Goal: Communication & Community: Answer question/provide support

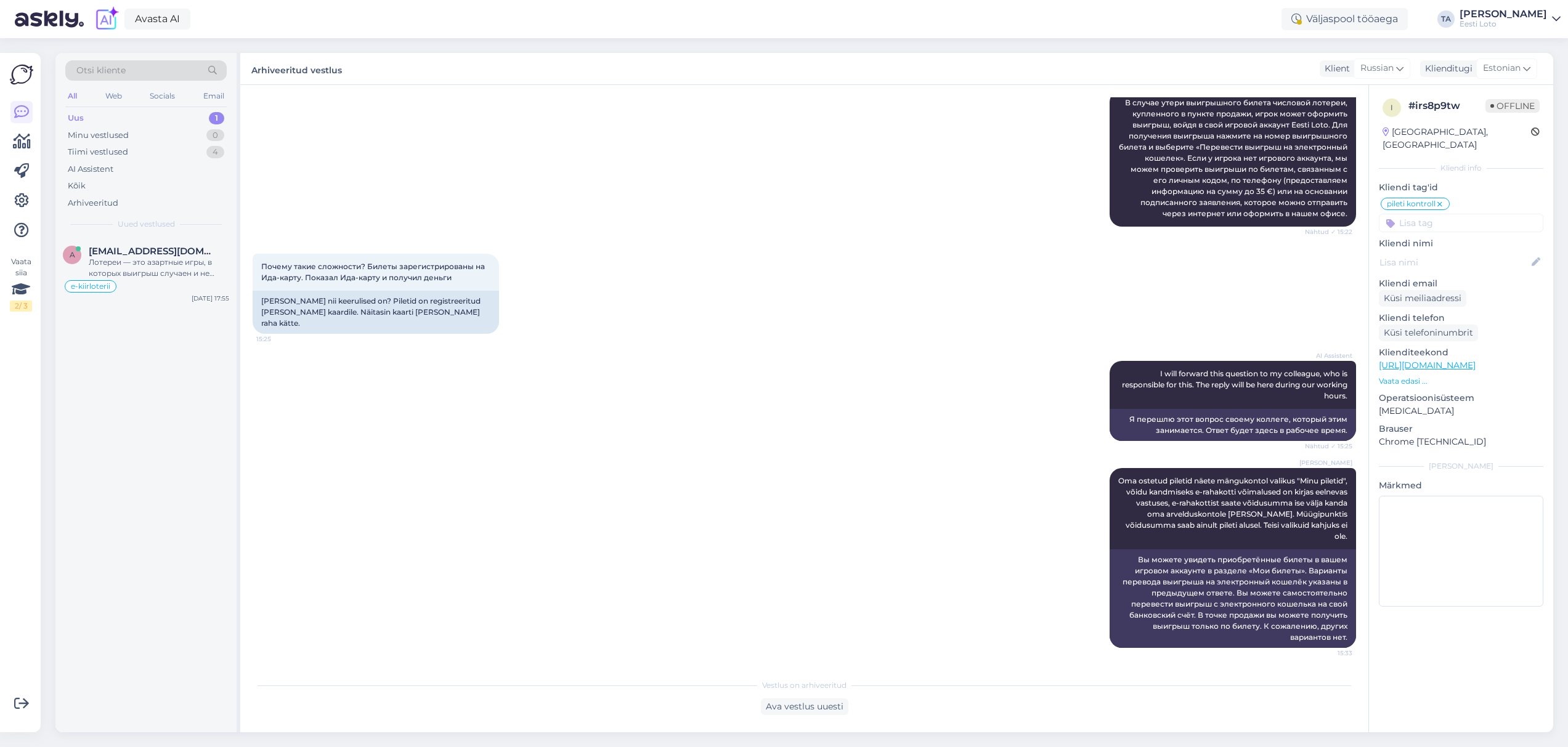
scroll to position [1389, 0]
click at [150, 253] on span "[EMAIL_ADDRESS][DOMAIN_NAME]" at bounding box center [152, 251] width 128 height 11
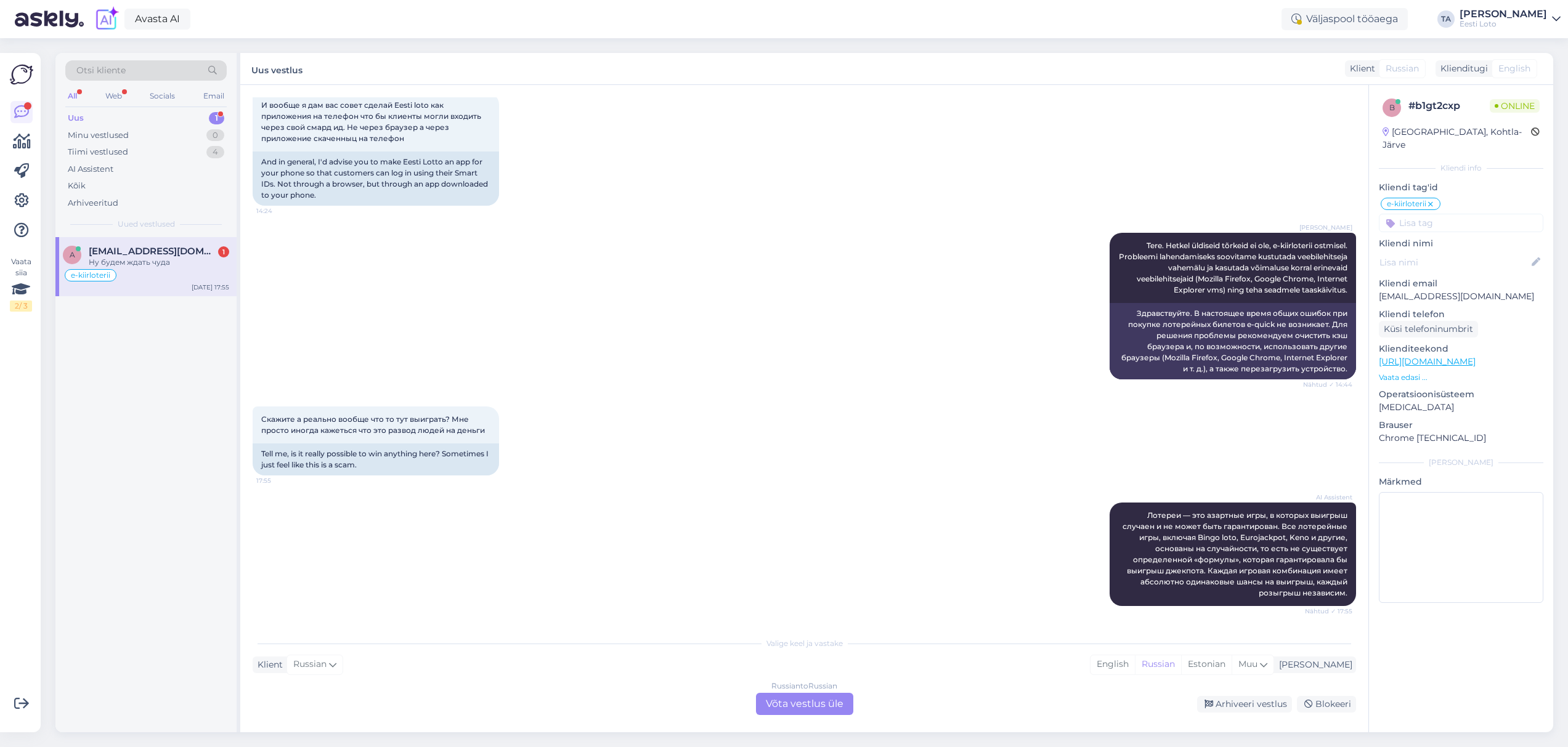
scroll to position [478, 0]
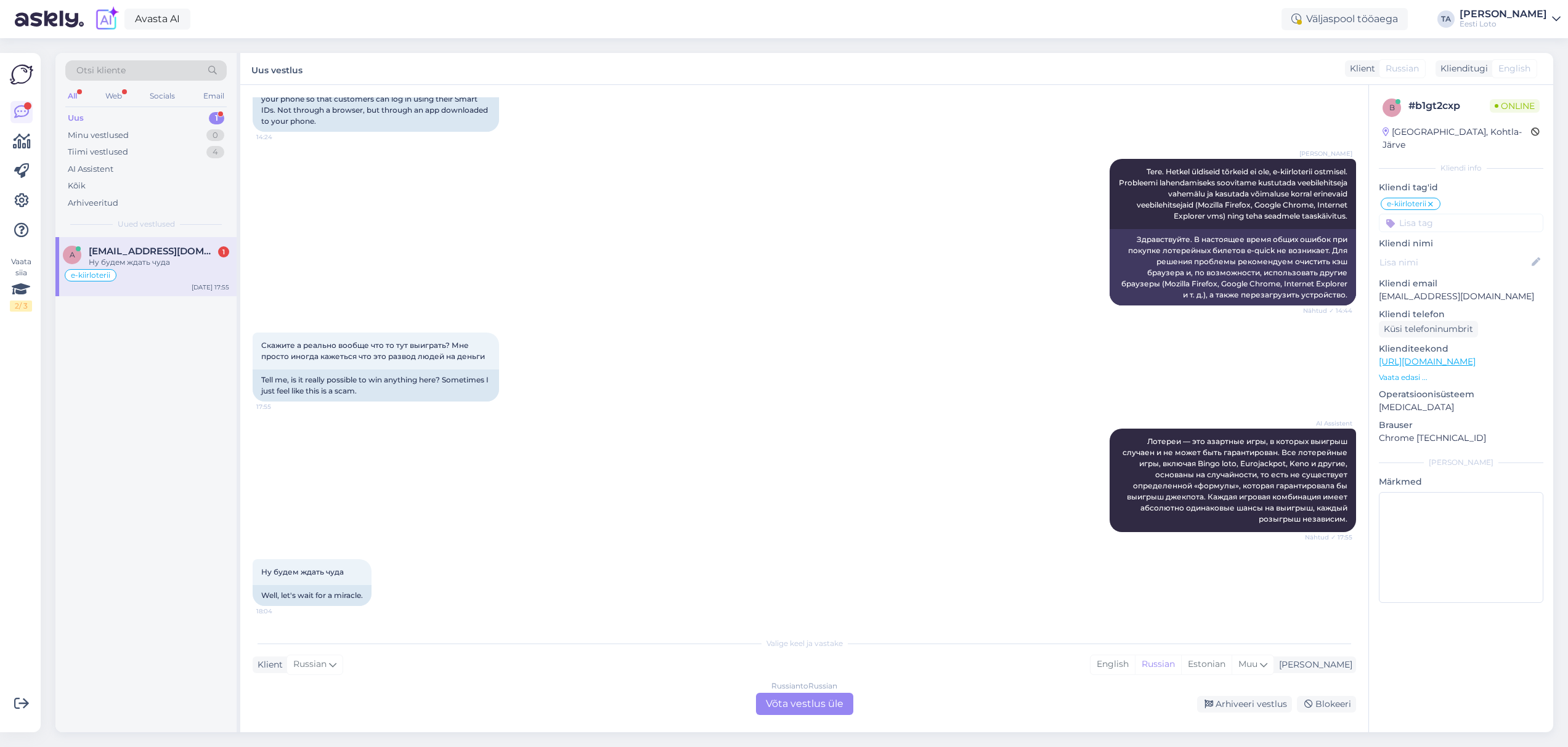
click at [112, 117] on div "Uus 1" at bounding box center [146, 118] width 162 height 18
click at [126, 247] on span "[EMAIL_ADDRESS][DOMAIN_NAME]" at bounding box center [152, 251] width 128 height 11
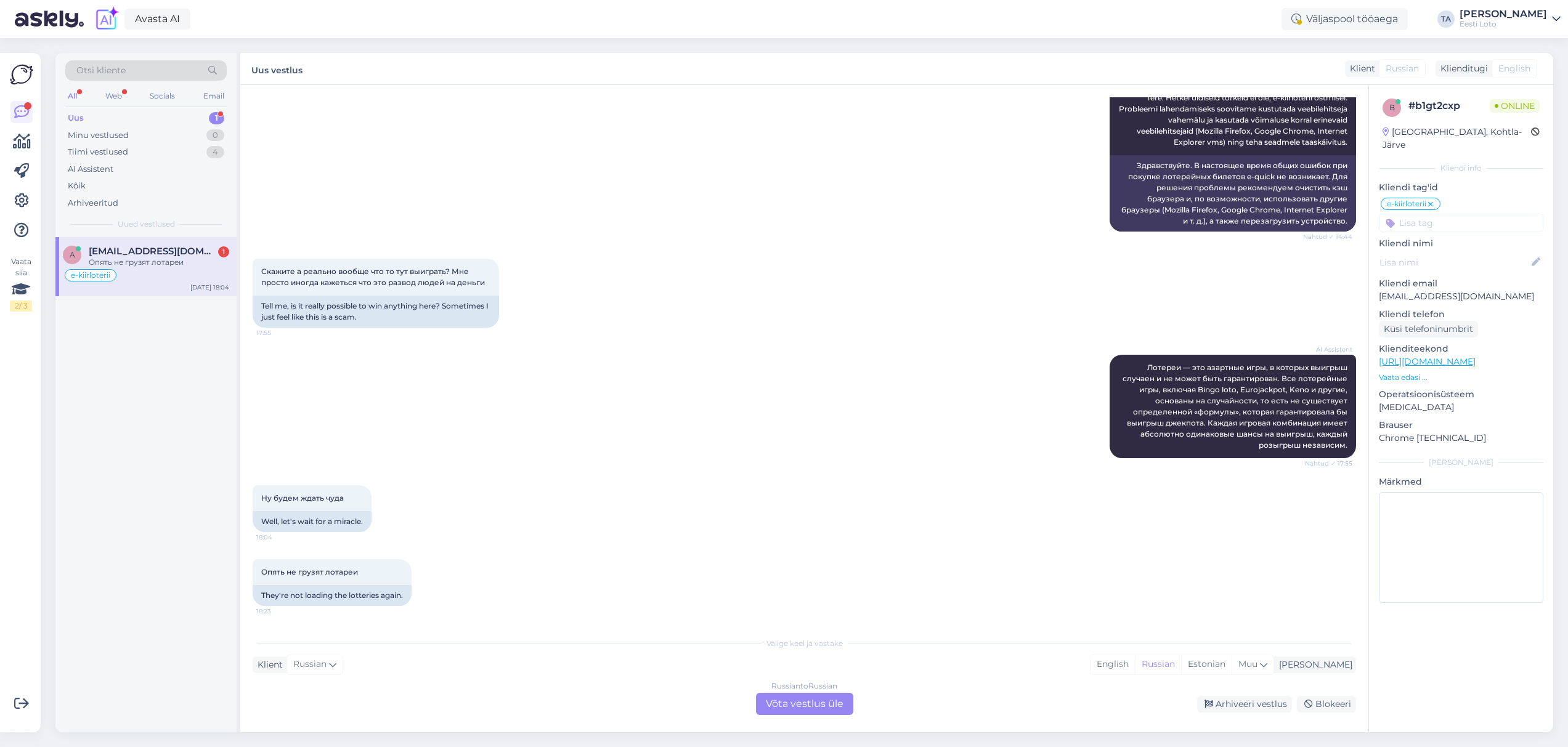
click at [161, 248] on span "[EMAIL_ADDRESS][DOMAIN_NAME]" at bounding box center [152, 251] width 128 height 11
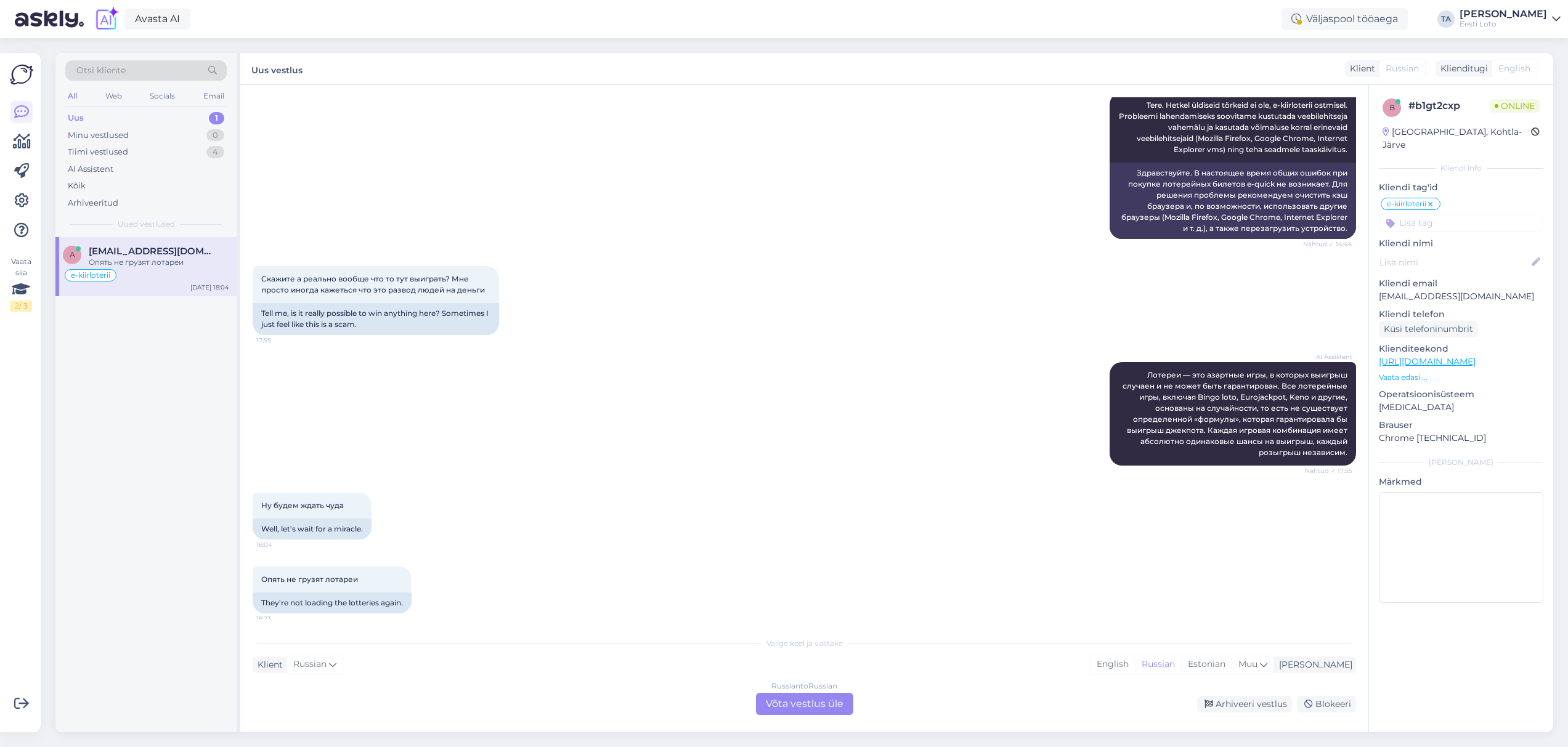
scroll to position [545, 0]
click at [1267, 664] on icon at bounding box center [1264, 664] width 7 height 13
type input "est"
click at [1213, 638] on link "Estonian" at bounding box center [1222, 633] width 135 height 19
click at [818, 703] on div "Russian to Estonian Võta vestlus üle" at bounding box center [805, 704] width 97 height 22
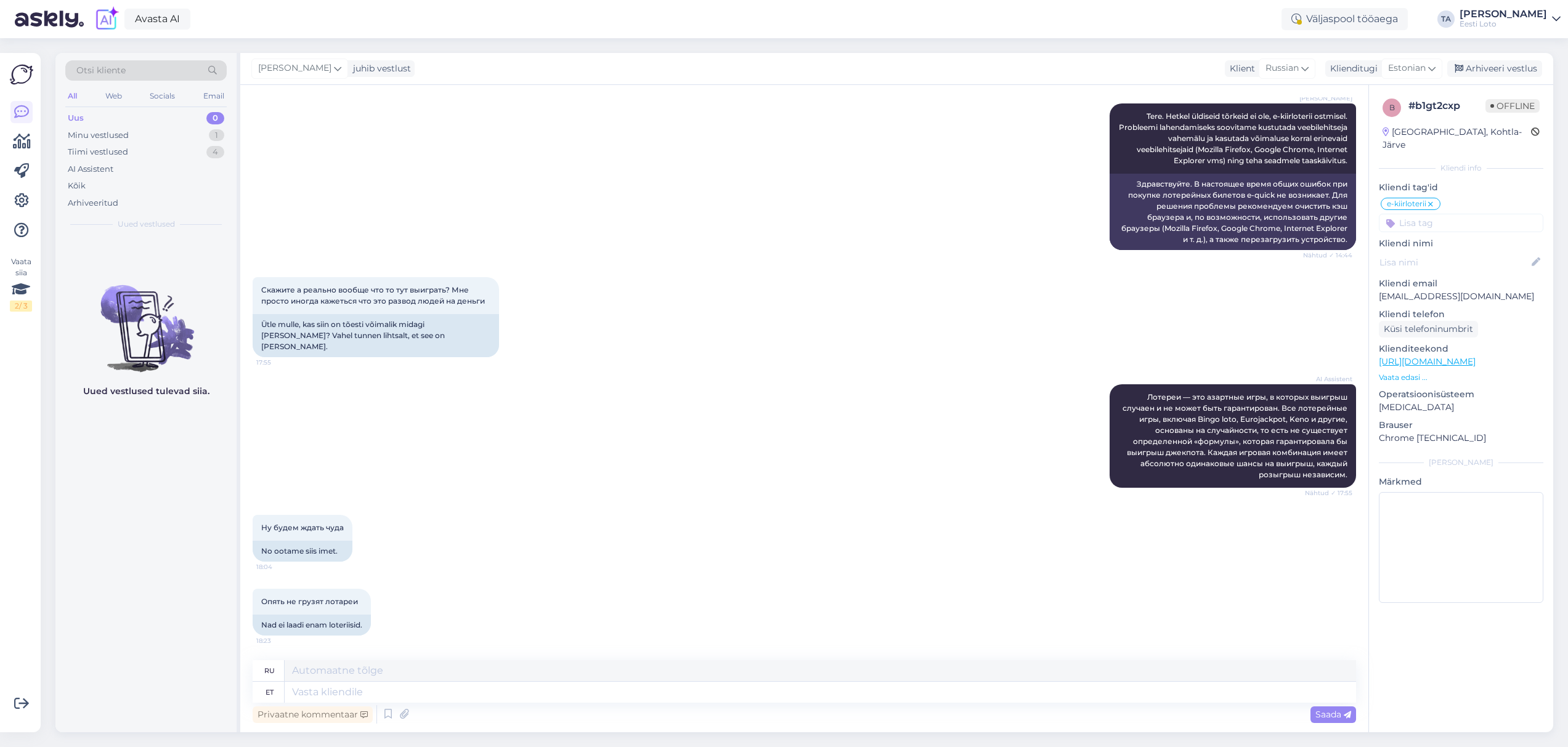
scroll to position [522, 0]
click at [455, 697] on textarea at bounding box center [820, 692] width 1071 height 21
type textarea "Tere."
type textarea "Привет"
type textarea "Tere."
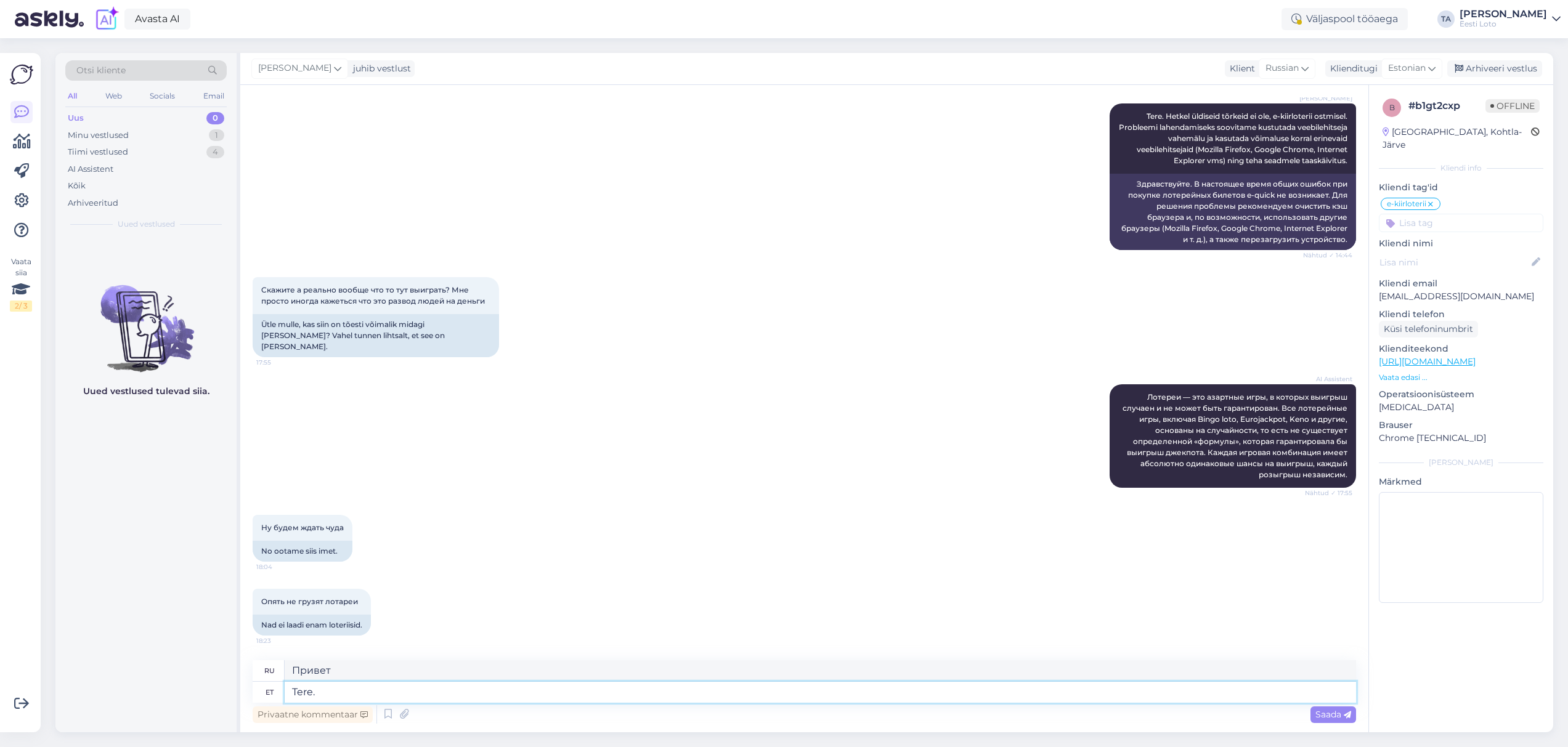
type textarea "Привет."
type textarea "Tere. Hetkel ei"
type textarea "Привет. В настоящее время"
type textarea "Tere. Hetkel ei e"
type textarea "Здравствуйте. Сейчас нет."
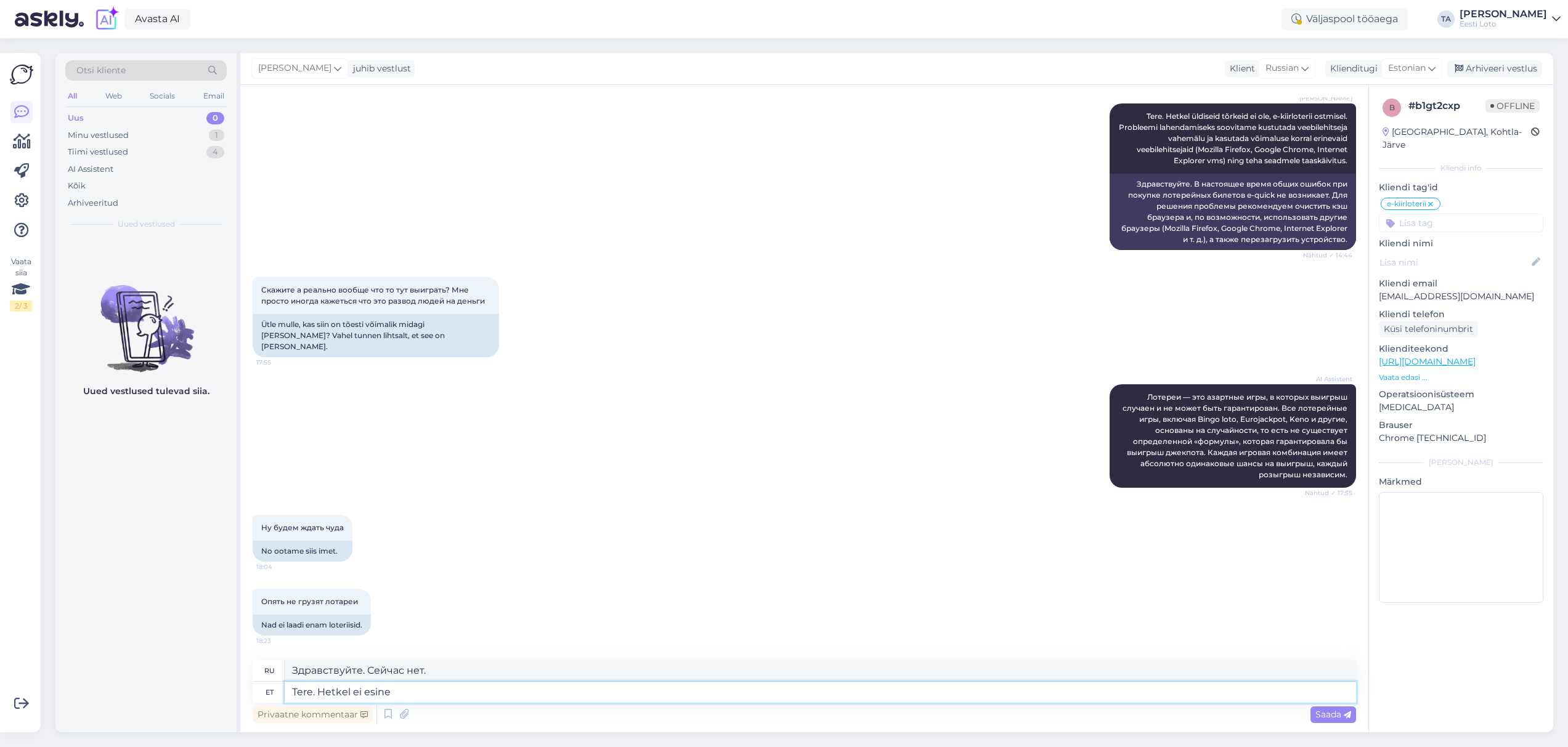
type textarea "Tere. Hetkel ei esine"
type textarea "Здравствуйте. В данный момент не выступаю."
type textarea "Tere. Hetkel ei esine üldisi"
type textarea "Здравствуйте. В настоящее время общих мероприятий нет."
type textarea "Tere. Hetkel ei esine üldisi tõrkeid"
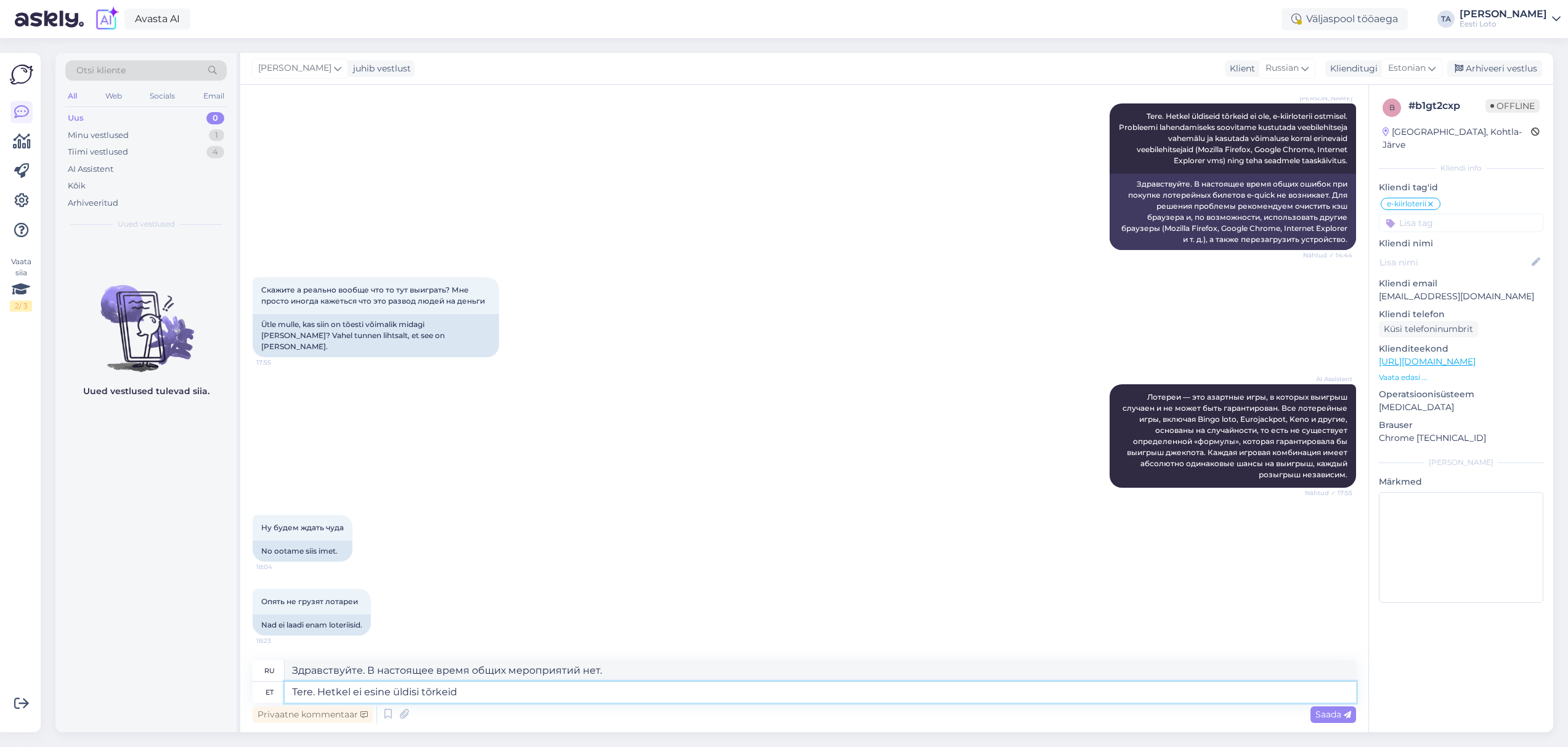
type textarea "Здравствуйте. На данный момент общих ошибок нет."
type textarea "Tere. Hetkel ei esine üldisi tõrkeid kodulehe t"
type textarea "Здравствуйте. В настоящее время на сайте нет общих ошибок."
type textarea "Tere. Hetkel ei esine üldisi tõrkeid kodulehe töös"
type textarea "Здравствуйте. В настоящее время проблем с сайтом не обнаружено."
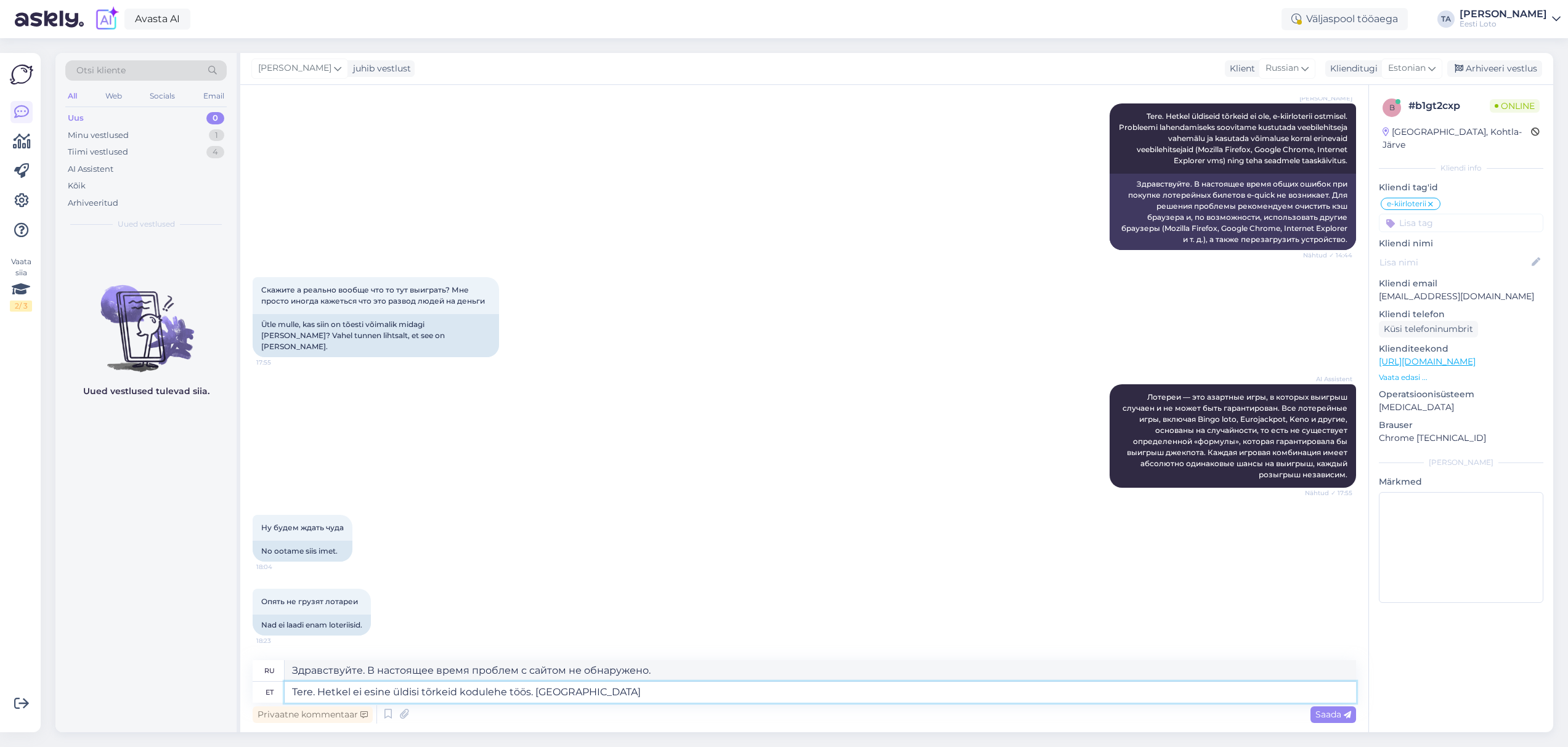
type textarea "Tere. Hetkel ei esine üldisi tõrkeid kodulehe töös. Palun p"
type textarea "Здравствуйте. В настоящее время проблем с сайтом нет. Пожалуйста."
type textarea "Tere. Hetkel ei esine üldisi tõrkeid kodulehe töös. Palun proovige t"
type textarea "Здравствуйте. В настоящее время проблем с сайтом нет. Попробуйте ещё раз."
type textarea "Tere. Hetkel ei esine üldisi tõrkeid kodulehe töös. Palun proovige teha"
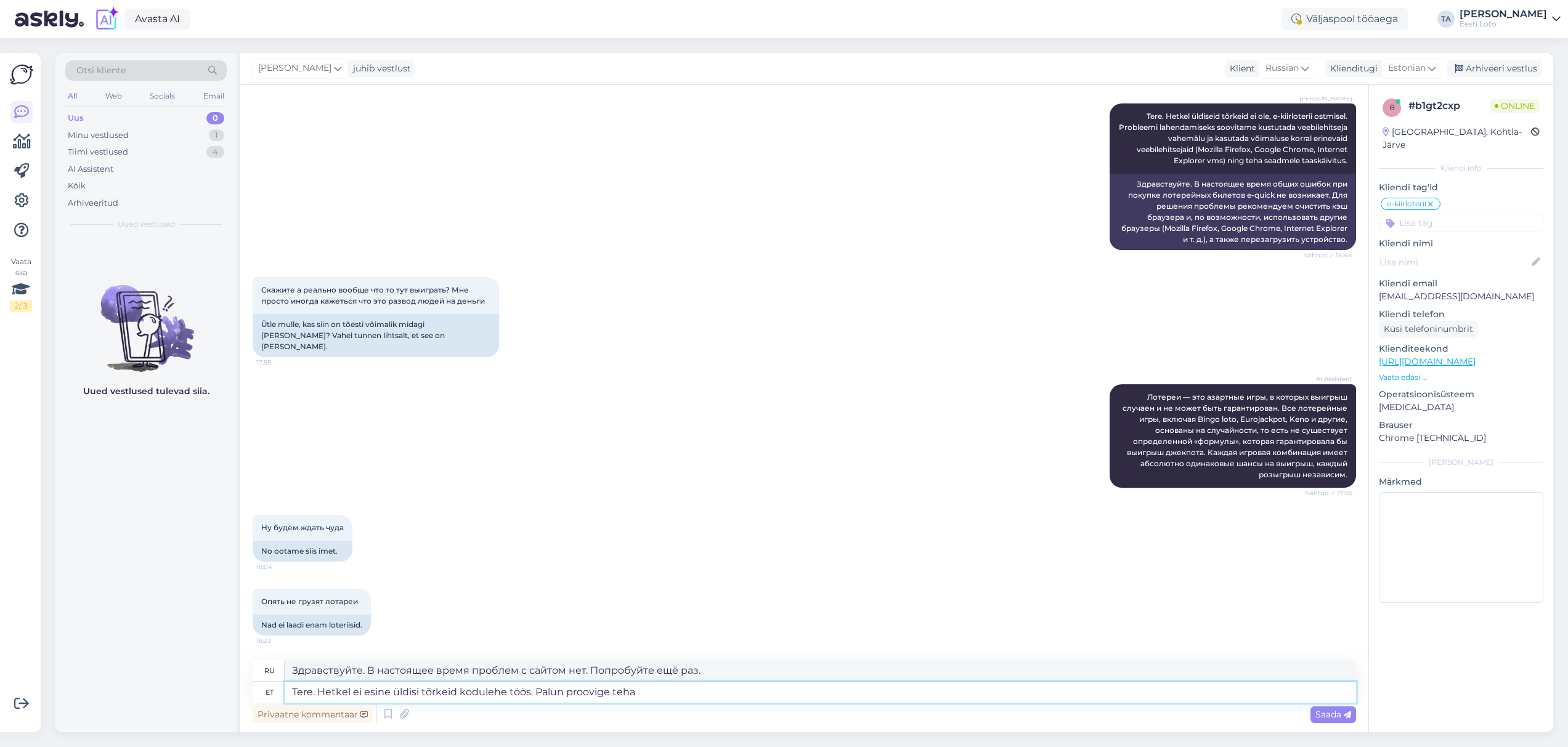
type textarea "Здравствуйте. В настоящее время общих ошибок в работе сайта не обнаружено. Пожа…"
type textarea "Tere. Hetkel ei esine üldisi tõrkeid kodulehe töös. Palun proovige teha seadmele"
type textarea "Здравствуйте. В настоящее время общих ошибок в работе сайта не обнаружено. Попр…"
type textarea "Tere. Hetkel ei esine üldisi tõrkeid kodulehe töös. Palun proovige teha seadmel…"
type textarea "Здравствуйте. В настоящее время общих ошибок в работе сайта не обнаружено. Попр…"
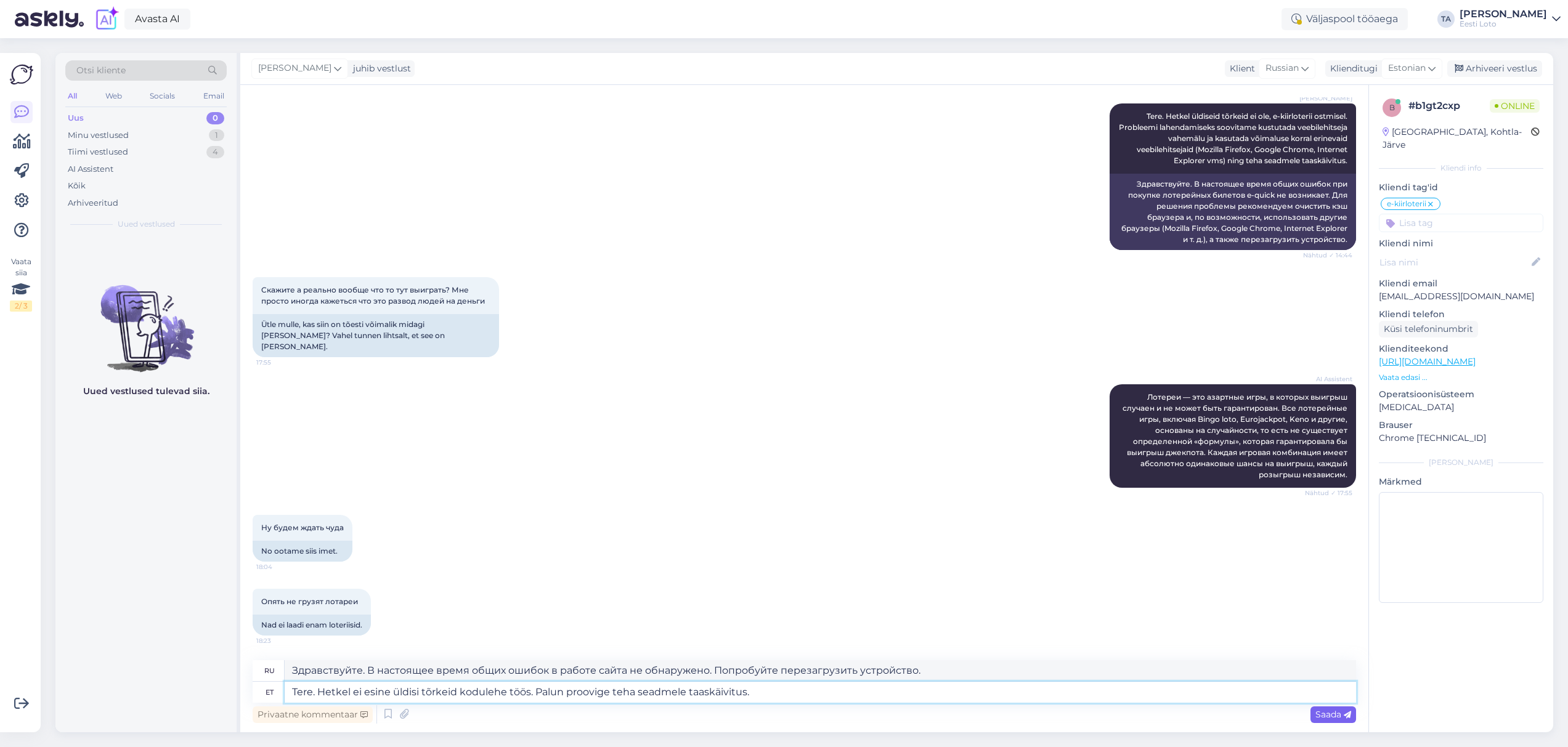
type textarea "Tere. Hetkel ei esine üldisi tõrkeid kodulehe töös. Palun proovige teha seadmel…"
click at [1325, 715] on span "Saada" at bounding box center [1333, 714] width 35 height 11
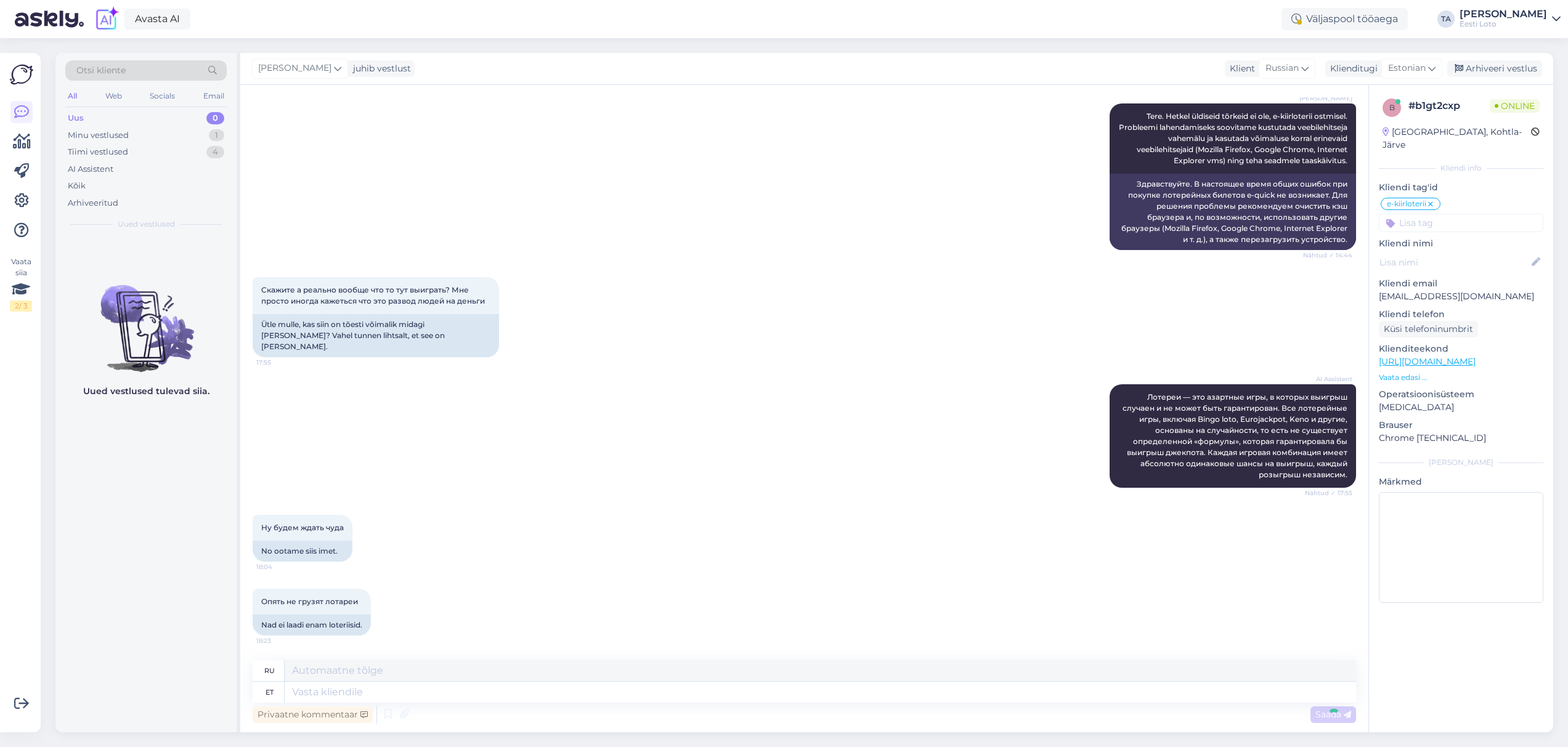
scroll to position [629, 0]
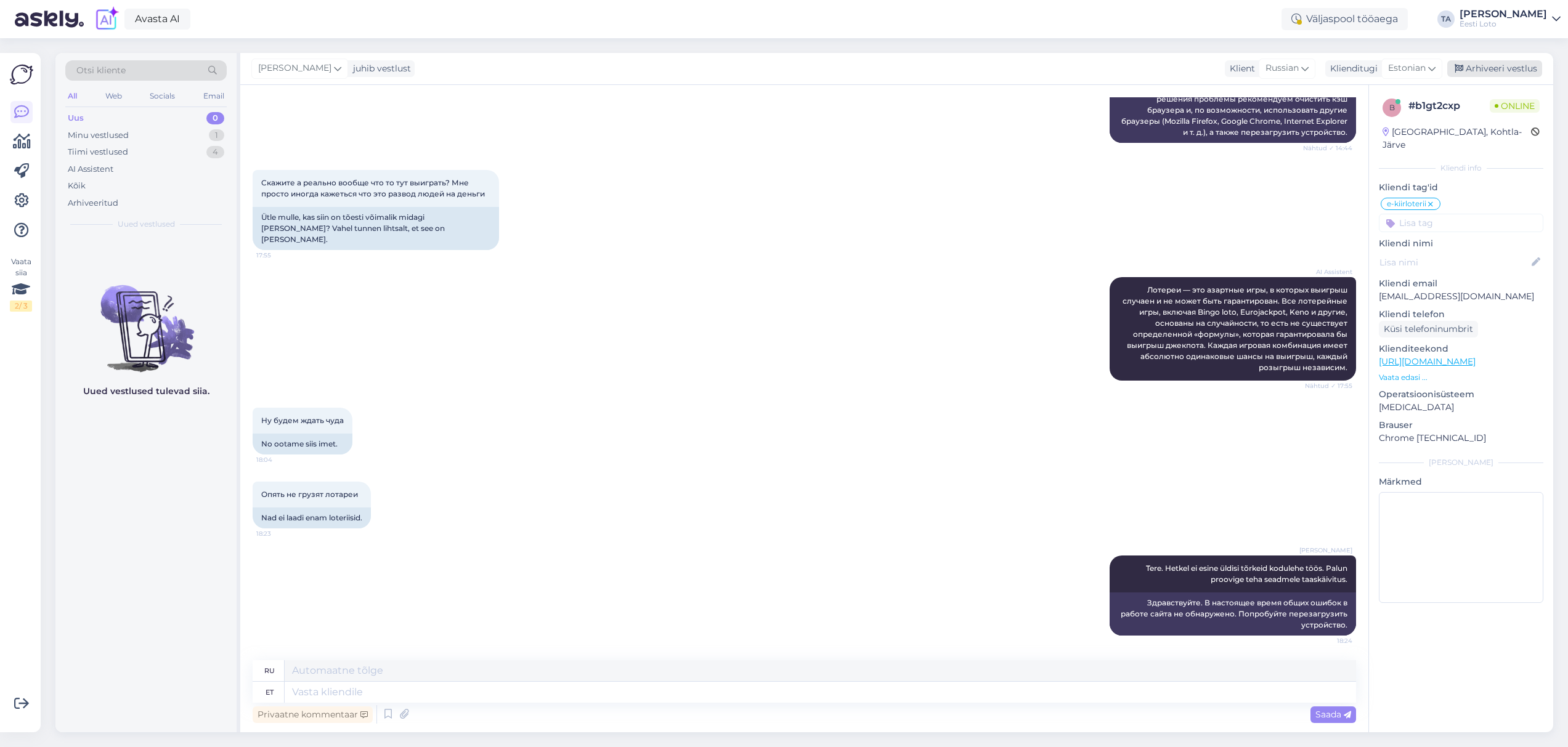
click at [1516, 66] on div "Arhiveeri vestlus" at bounding box center [1494, 68] width 95 height 17
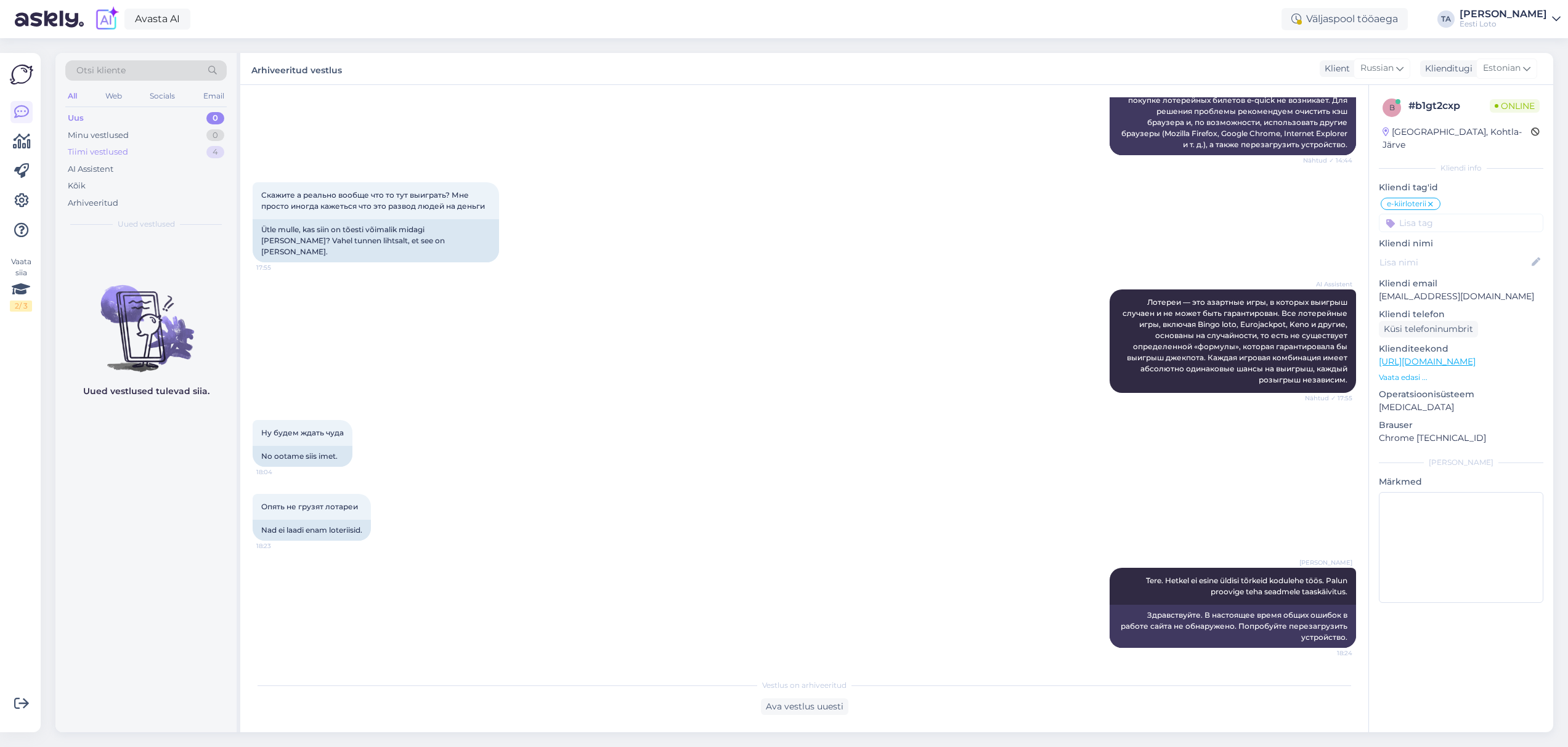
click at [74, 148] on div "Tiimi vestlused" at bounding box center [98, 152] width 60 height 12
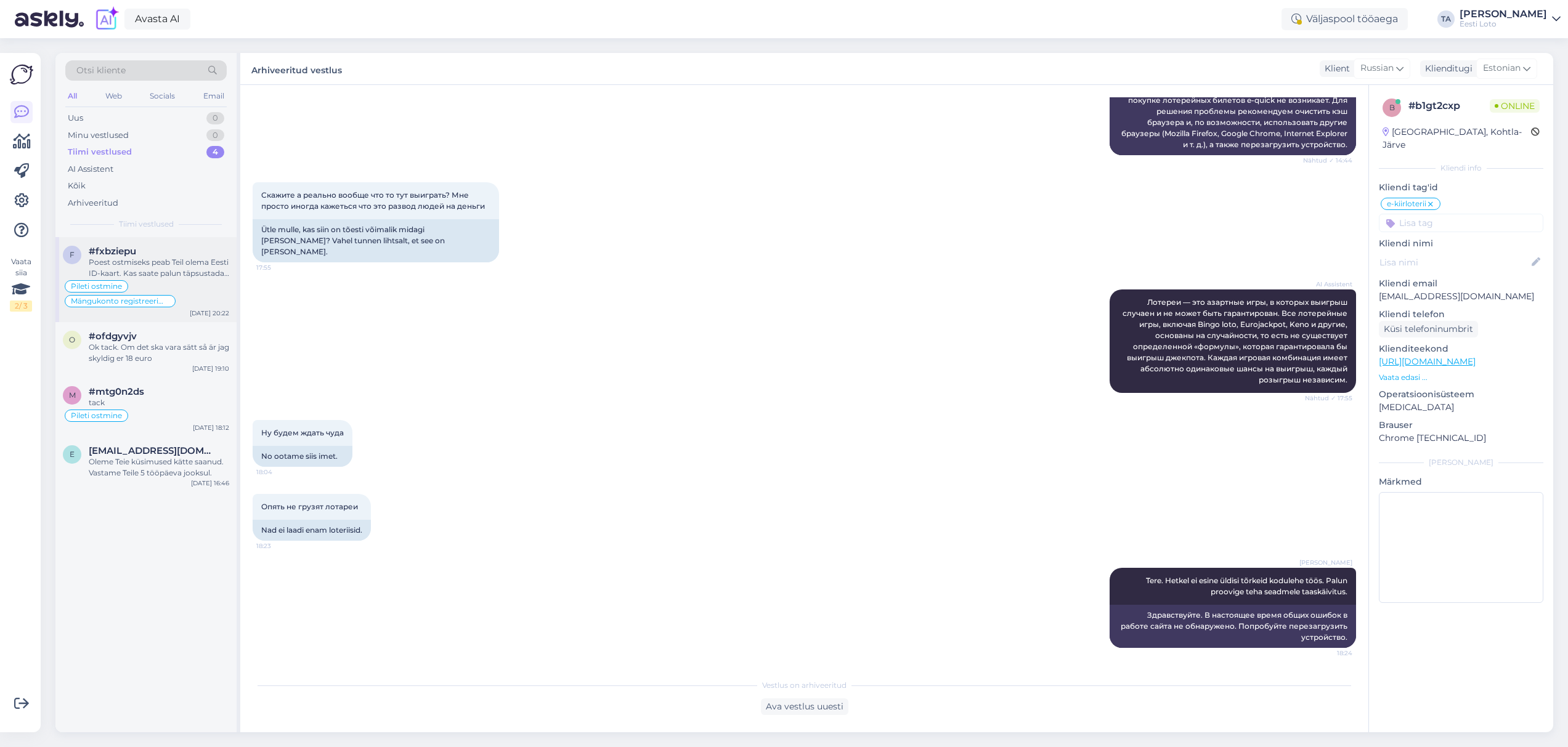
click at [139, 264] on div "Poest ostmiseks peab Teil olema Eesti ID-kaart. Kas saate palun täpsustada, mik…" at bounding box center [158, 267] width 141 height 22
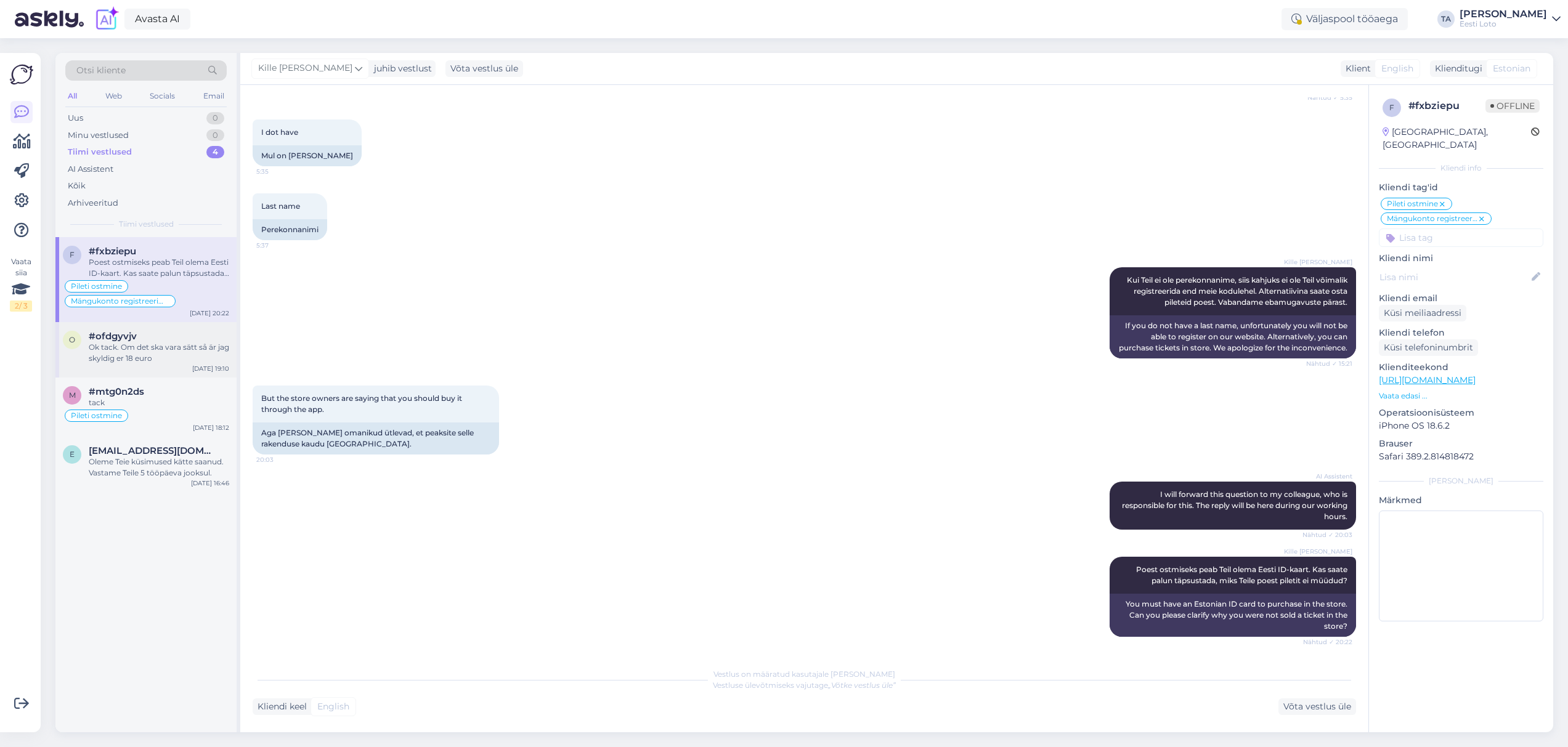
click at [130, 347] on div "Ok tack. Om det ska vara sätt så är jag skyldig er 18 euro" at bounding box center [158, 353] width 141 height 22
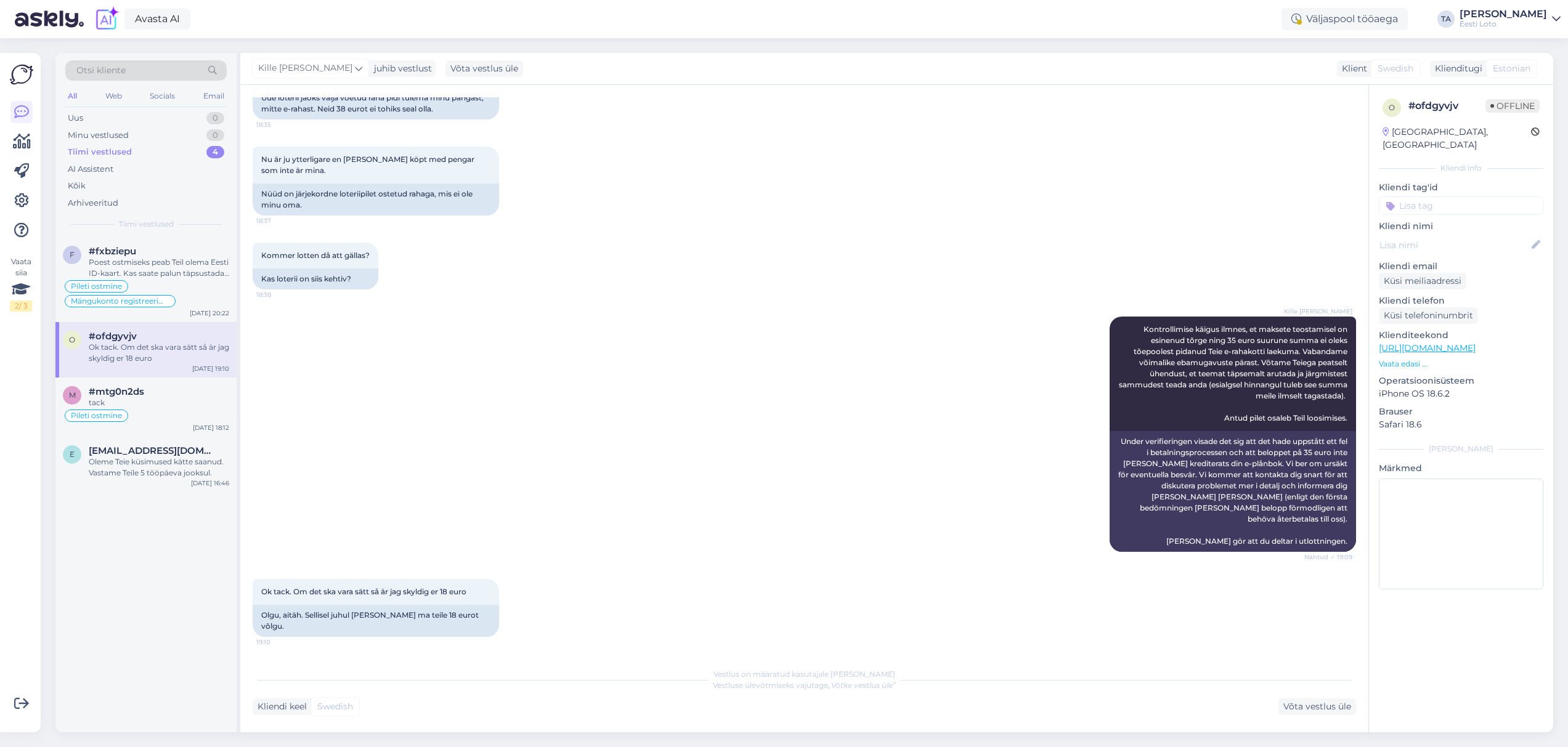
scroll to position [401, 0]
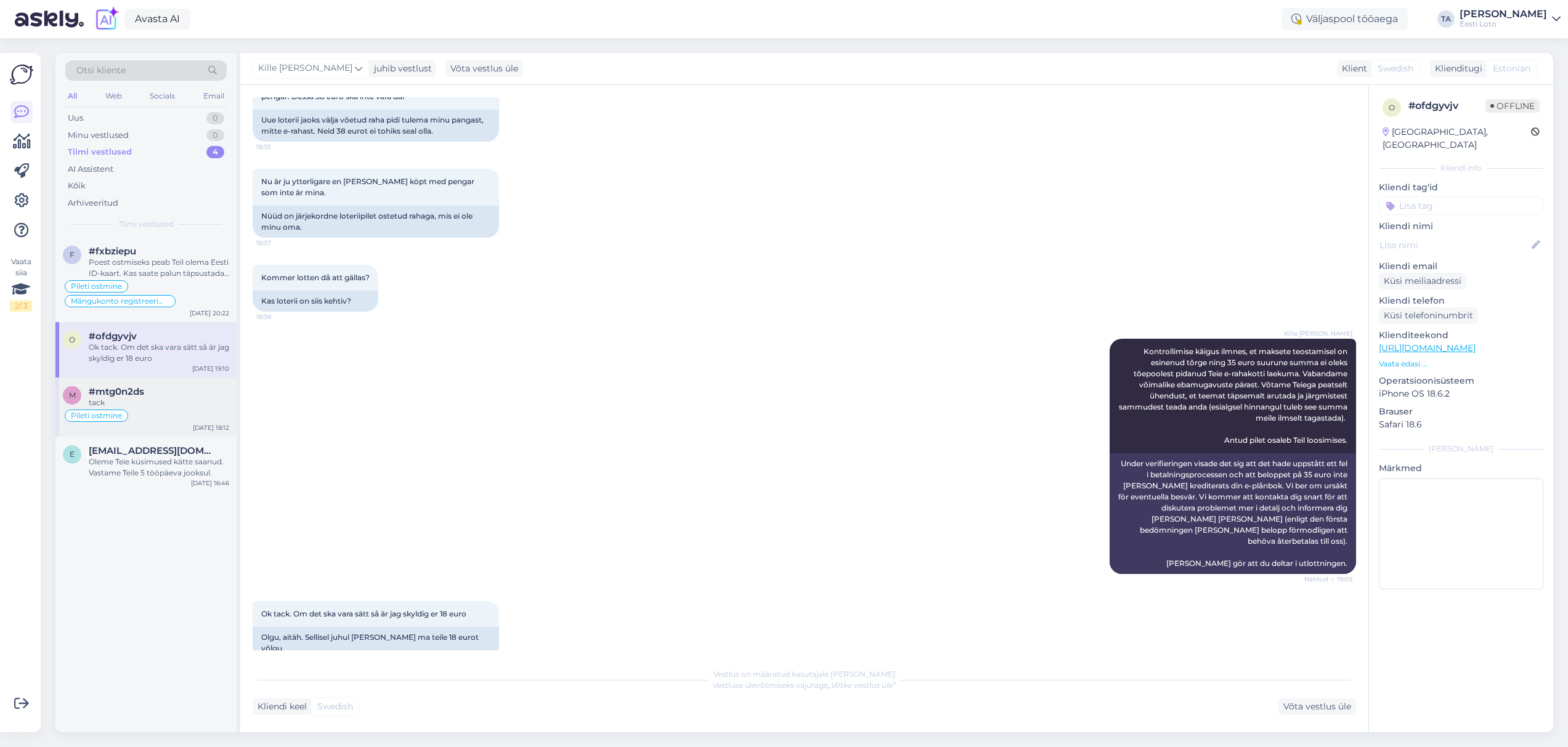
click at [121, 392] on span "#mtg0n2ds" at bounding box center [116, 392] width 56 height 11
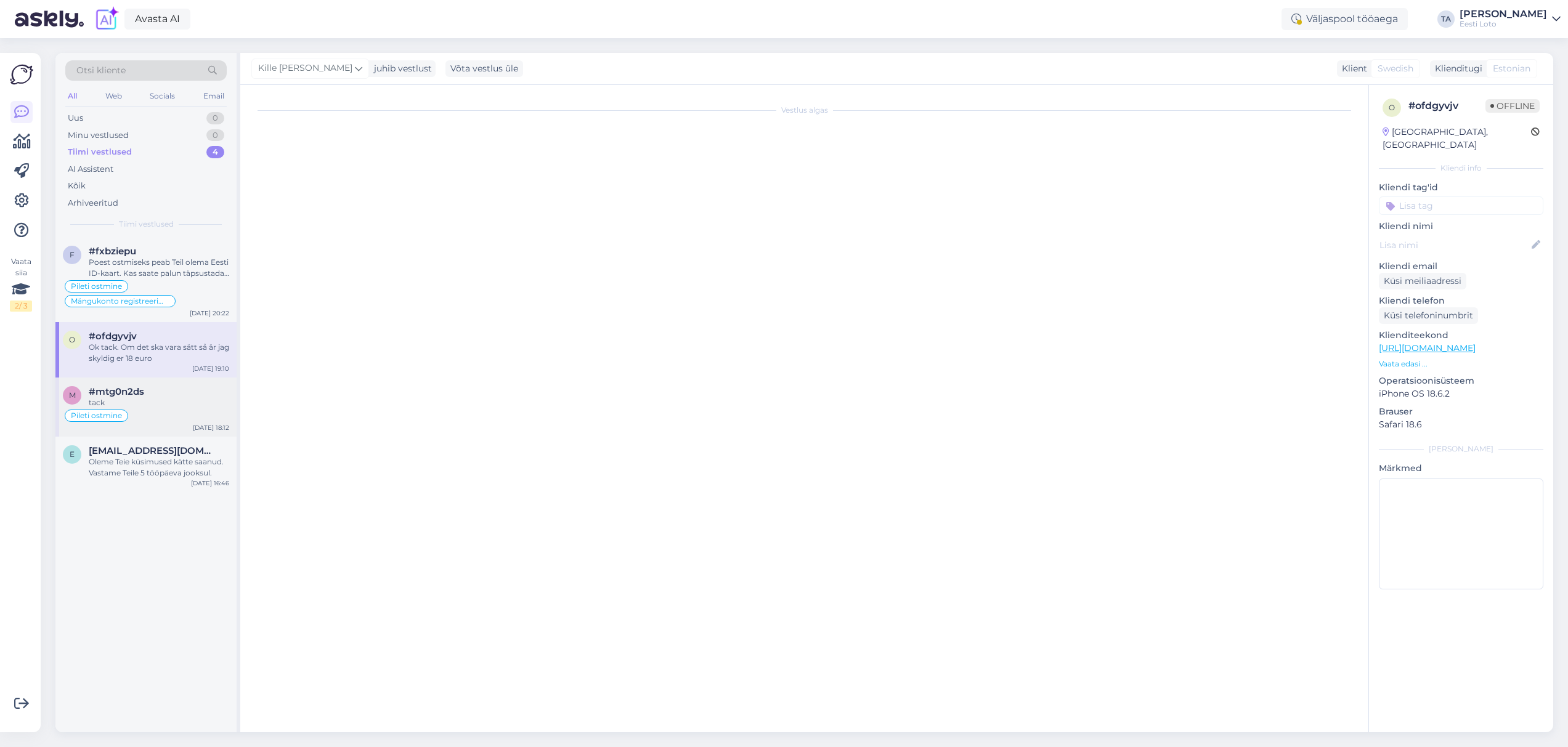
scroll to position [926, 0]
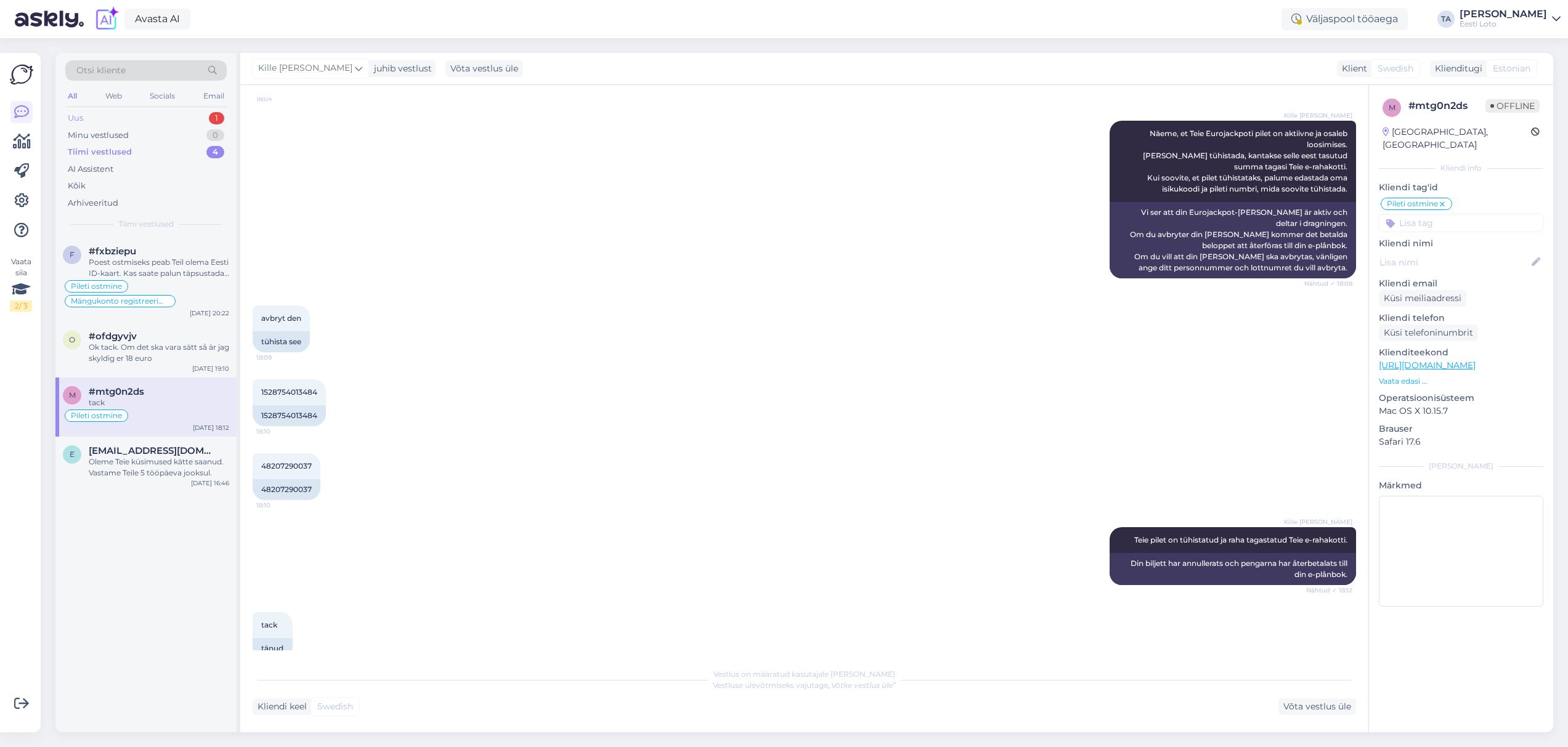
click at [92, 115] on div "Uus 1" at bounding box center [146, 118] width 162 height 18
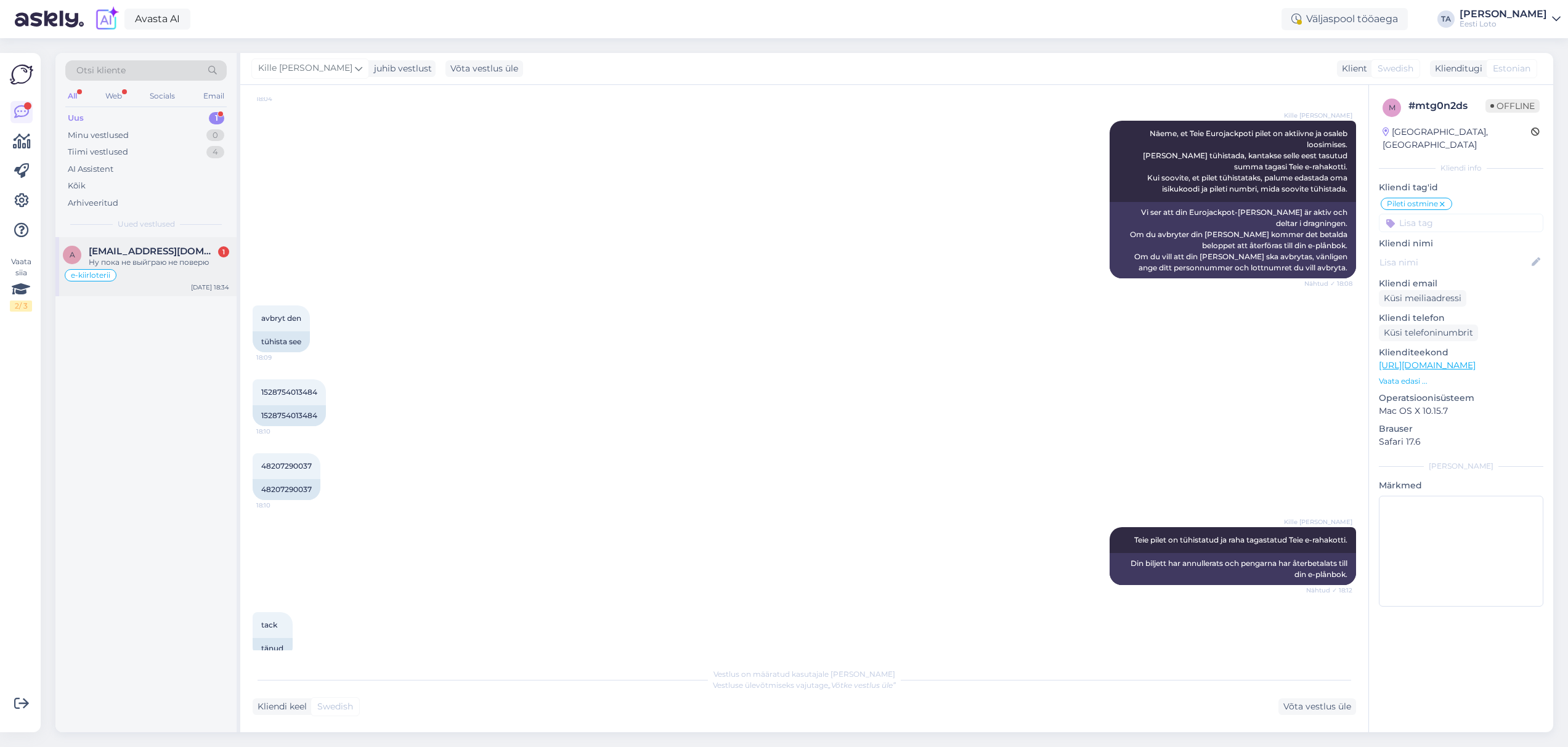
click at [133, 255] on span "[EMAIL_ADDRESS][DOMAIN_NAME]" at bounding box center [152, 251] width 128 height 11
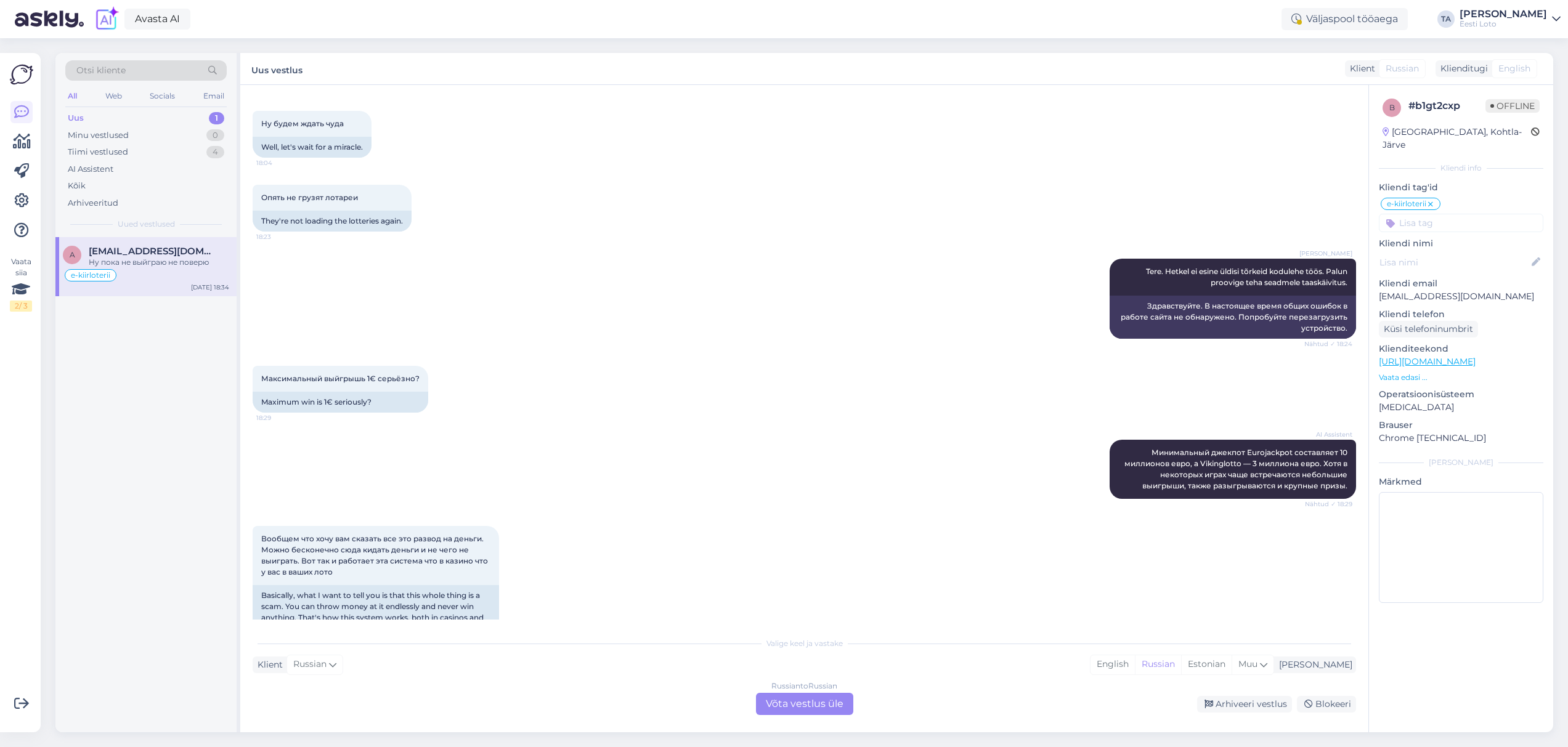
scroll to position [1164, 0]
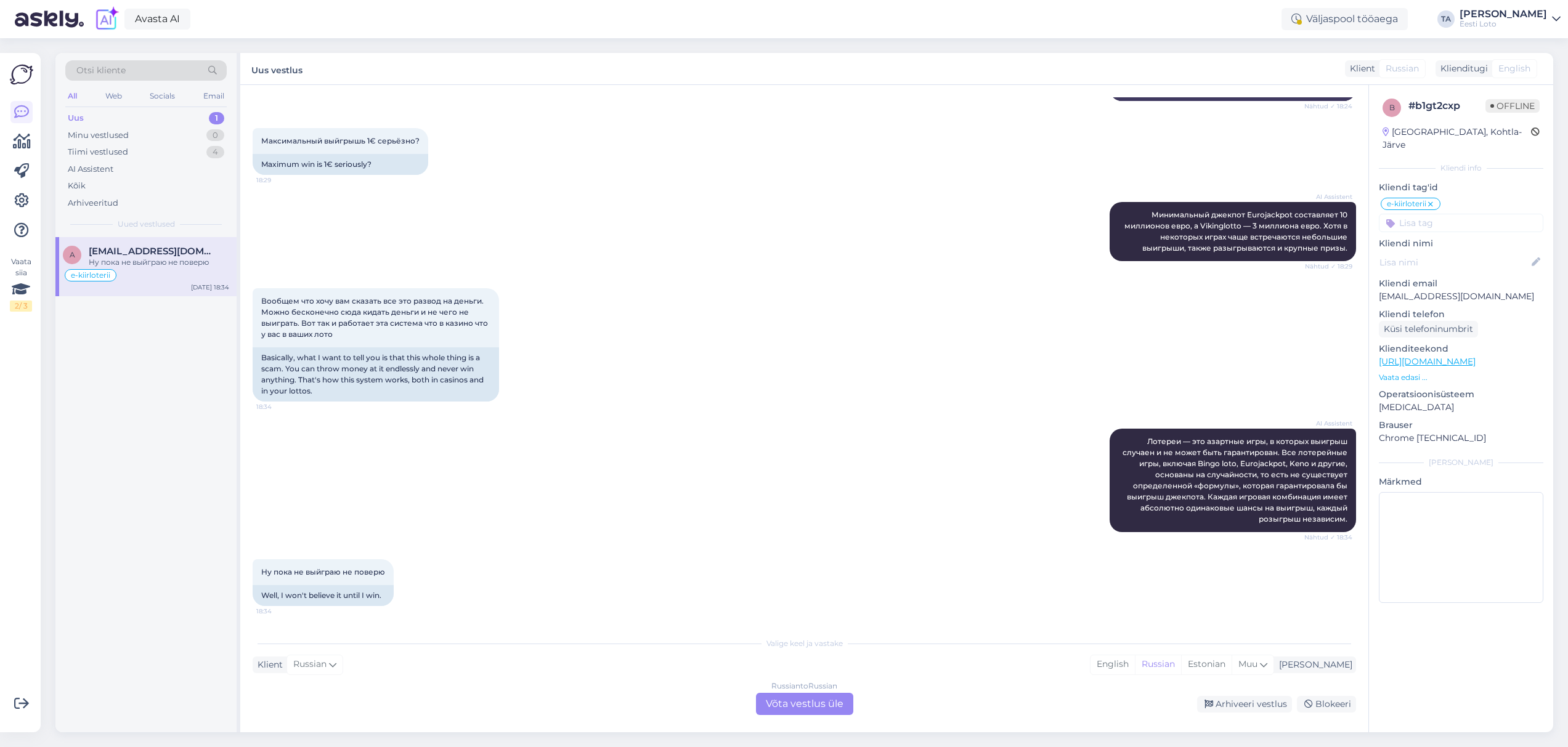
click at [82, 115] on div "Uus" at bounding box center [76, 118] width 16 height 12
click at [142, 255] on span "[EMAIL_ADDRESS][DOMAIN_NAME]" at bounding box center [152, 251] width 128 height 11
